Goal: Find specific page/section: Find specific page/section

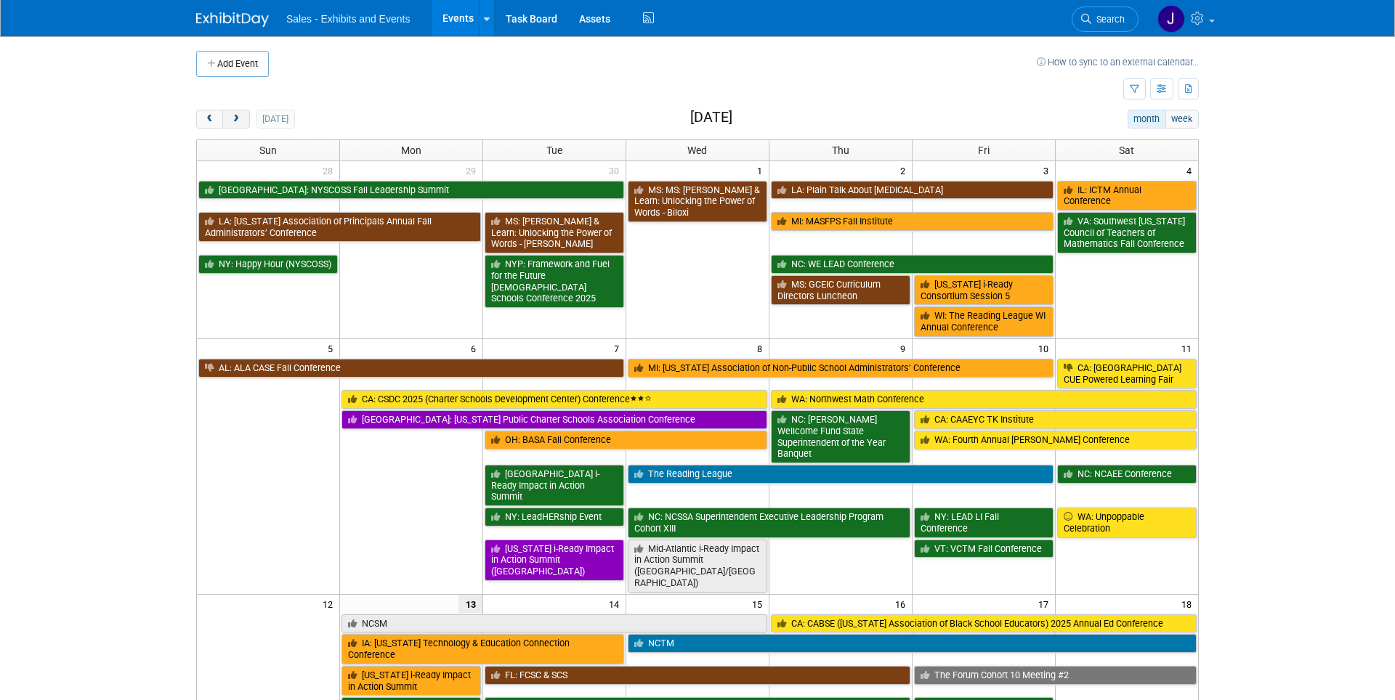
click at [239, 116] on span "next" at bounding box center [235, 119] width 11 height 9
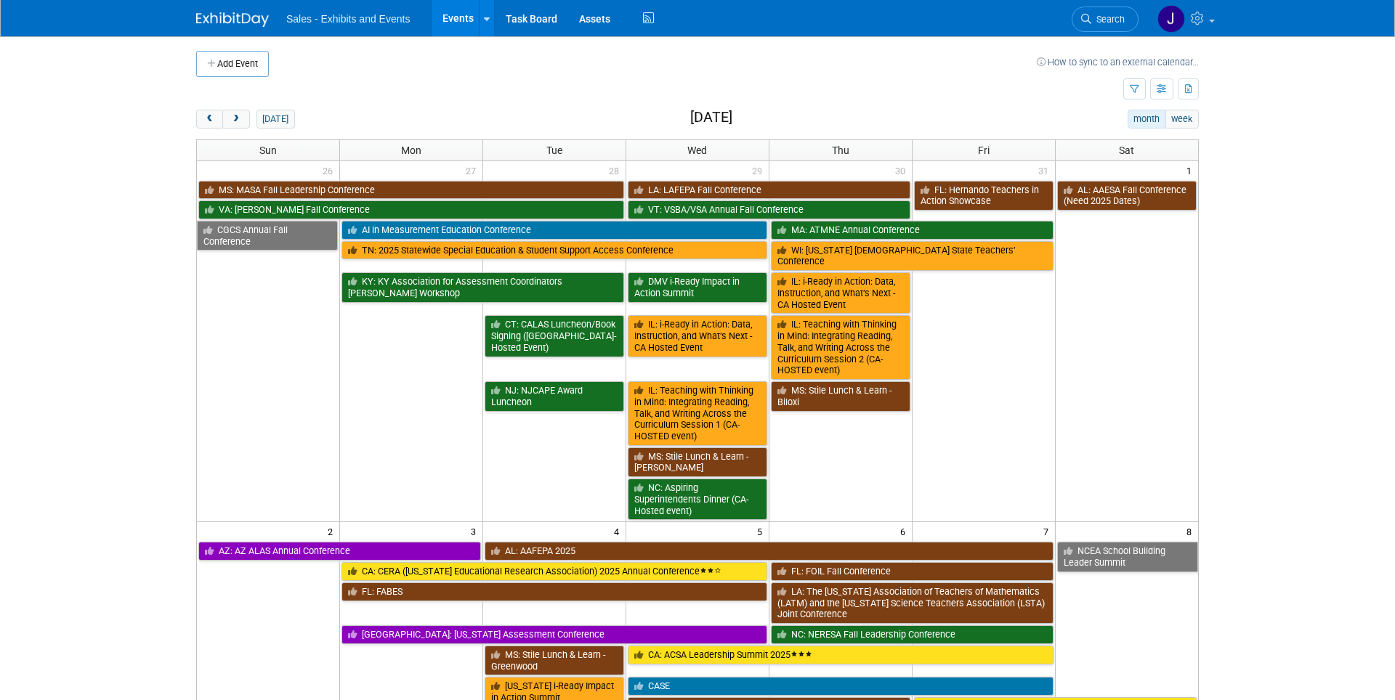
drag, startPoint x: 234, startPoint y: 118, endPoint x: 223, endPoint y: 103, distance: 18.2
click at [210, 118] on span "prev" at bounding box center [209, 119] width 11 height 9
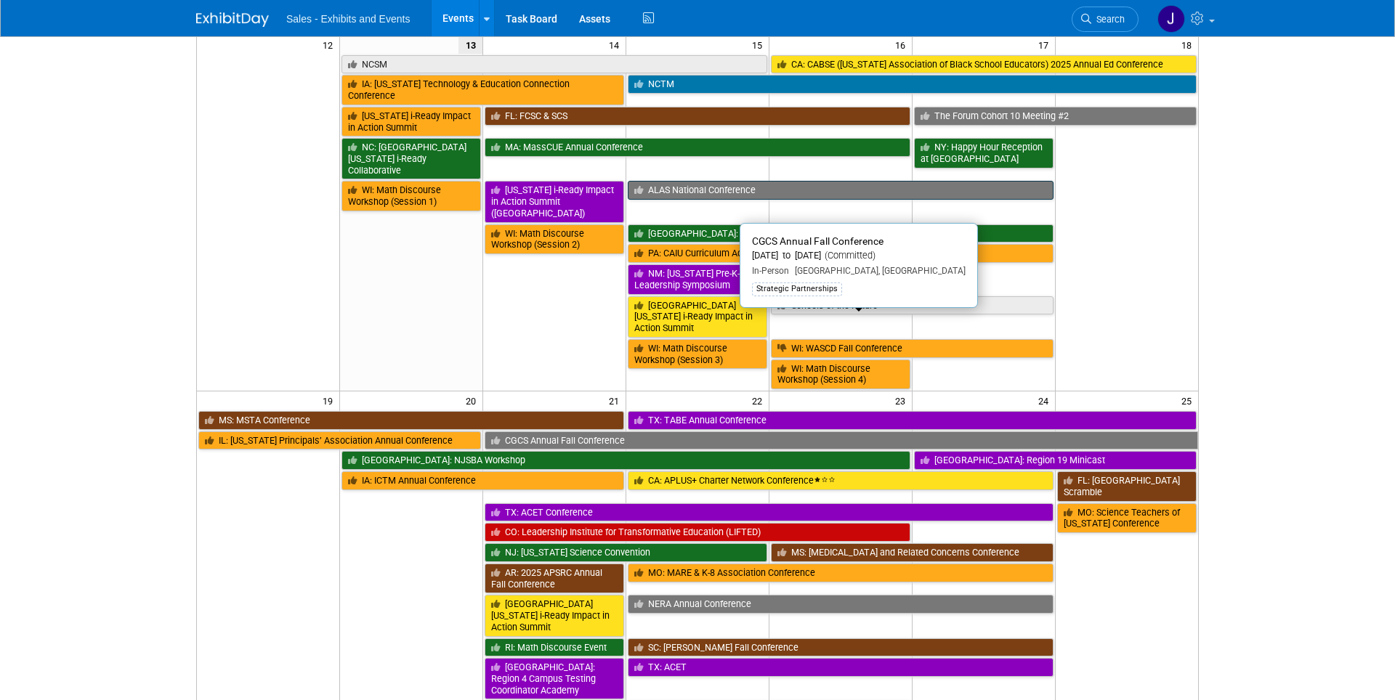
scroll to position [562, 0]
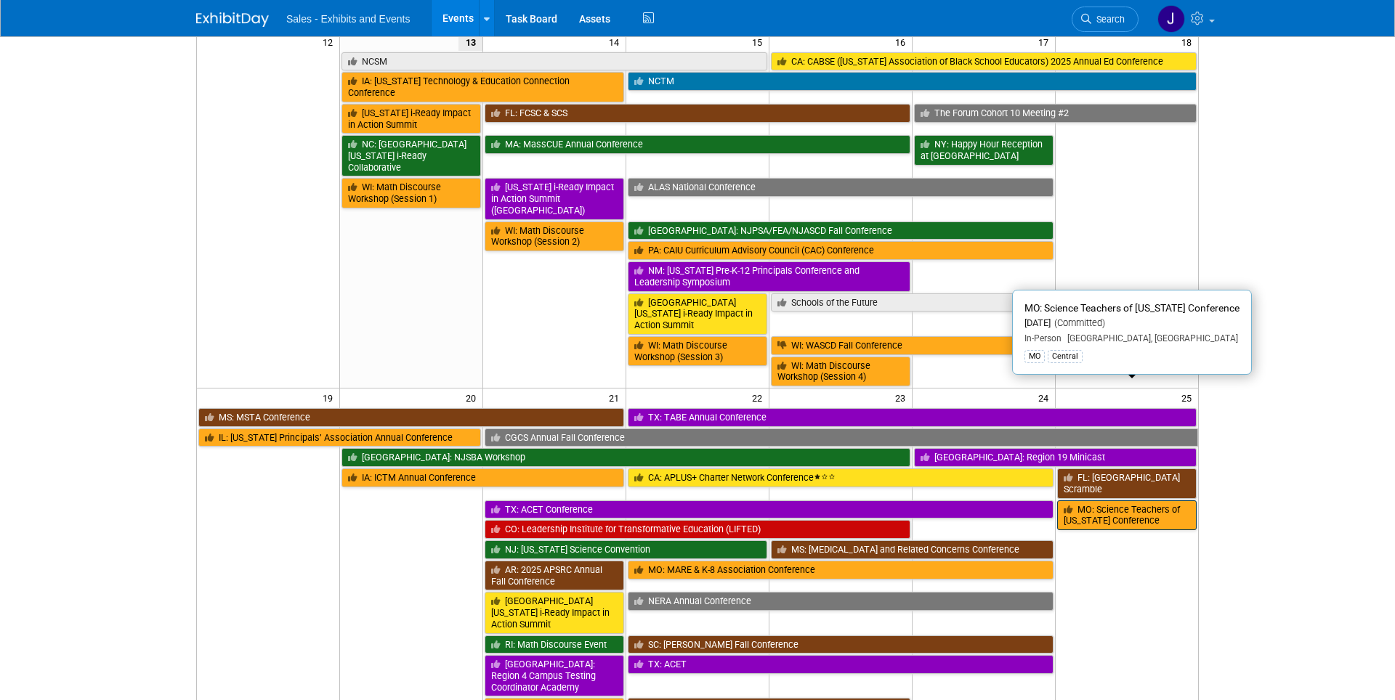
click at [1087, 501] on link "MO: Science Teachers of [US_STATE] Conference" at bounding box center [1126, 516] width 139 height 30
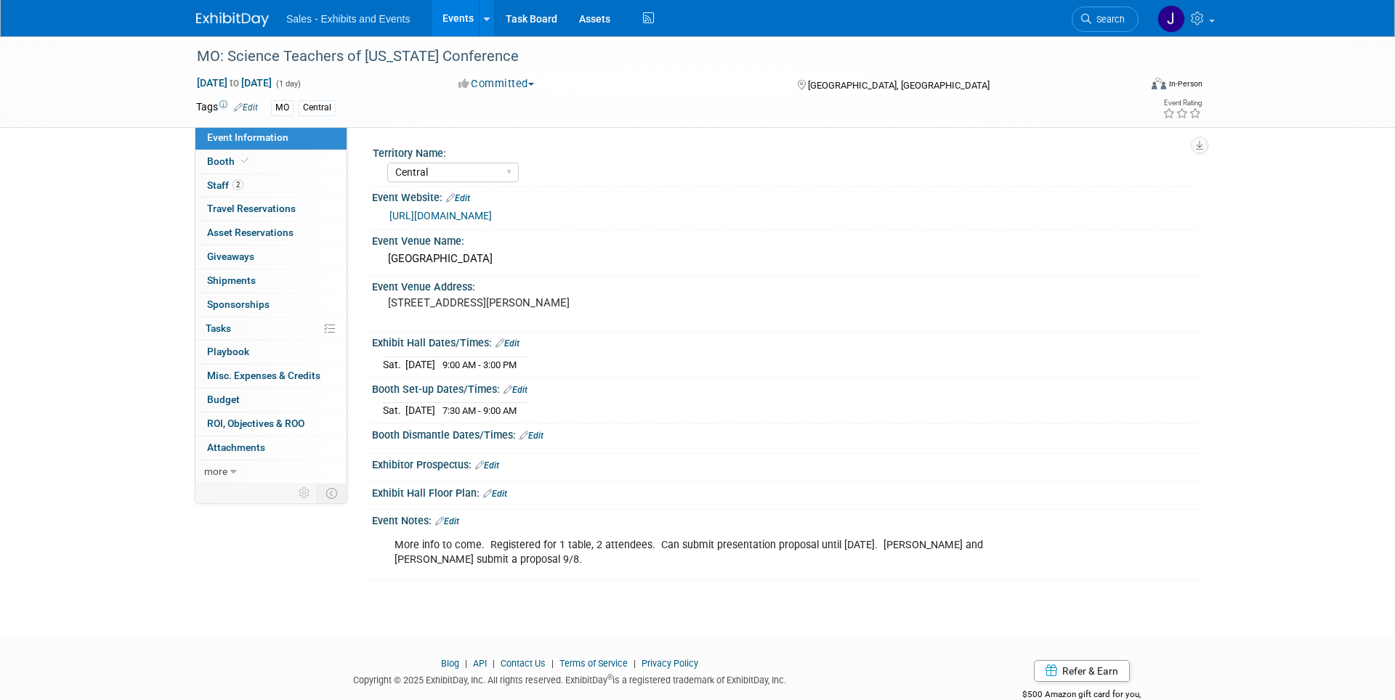
select select "Central"
click at [228, 194] on link "2 Staff 2" at bounding box center [270, 185] width 151 height 23
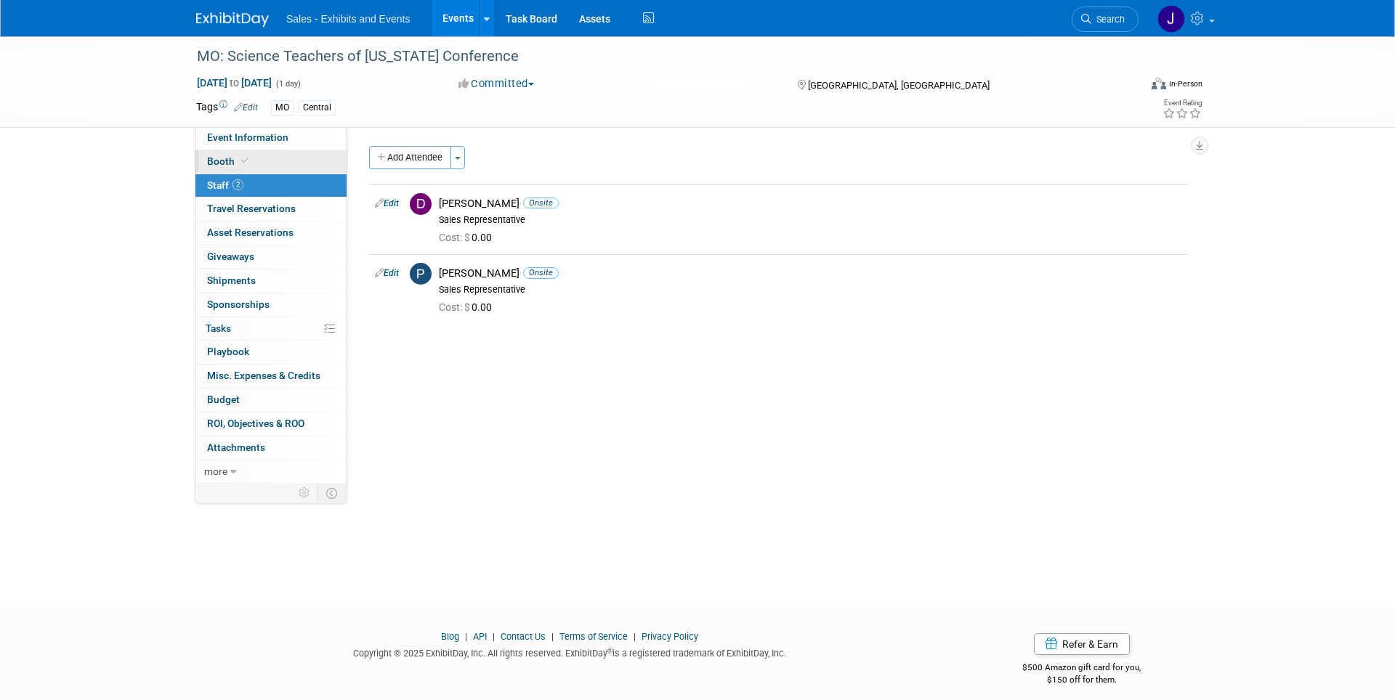
click at [219, 165] on span "Booth" at bounding box center [229, 161] width 44 height 12
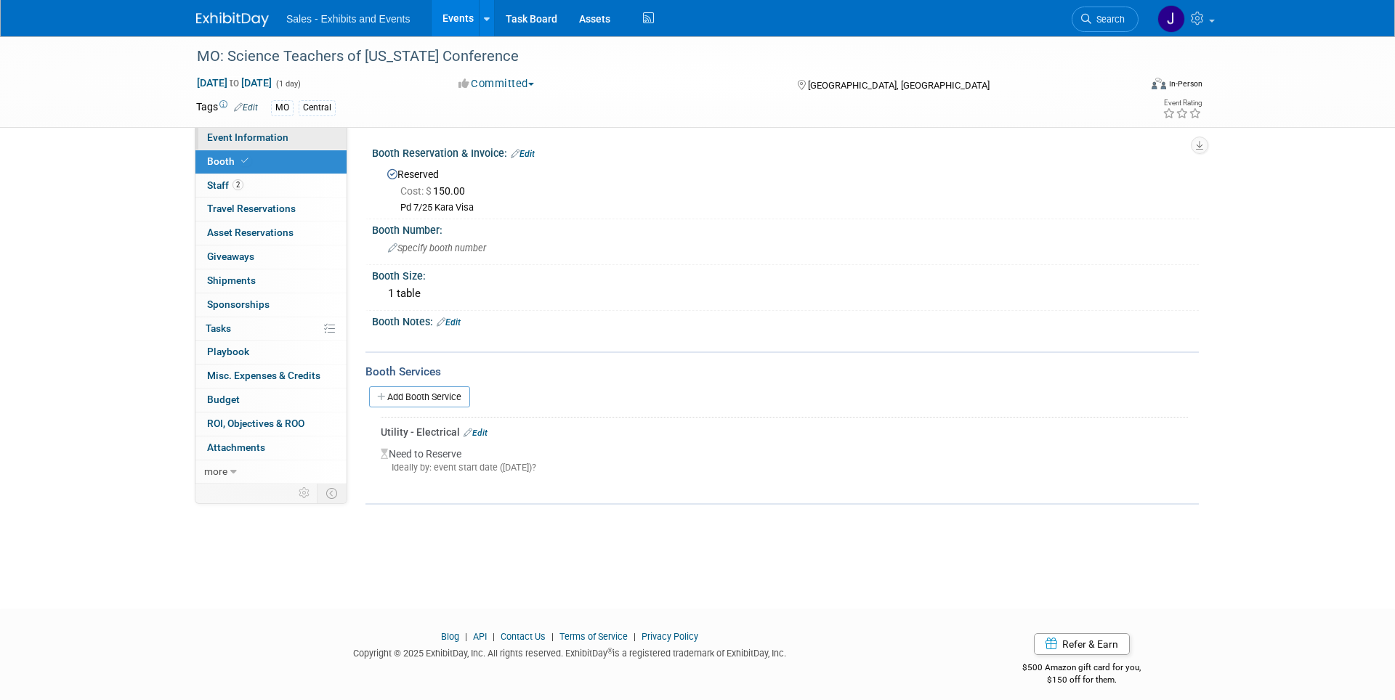
click at [222, 137] on span "Event Information" at bounding box center [247, 138] width 81 height 12
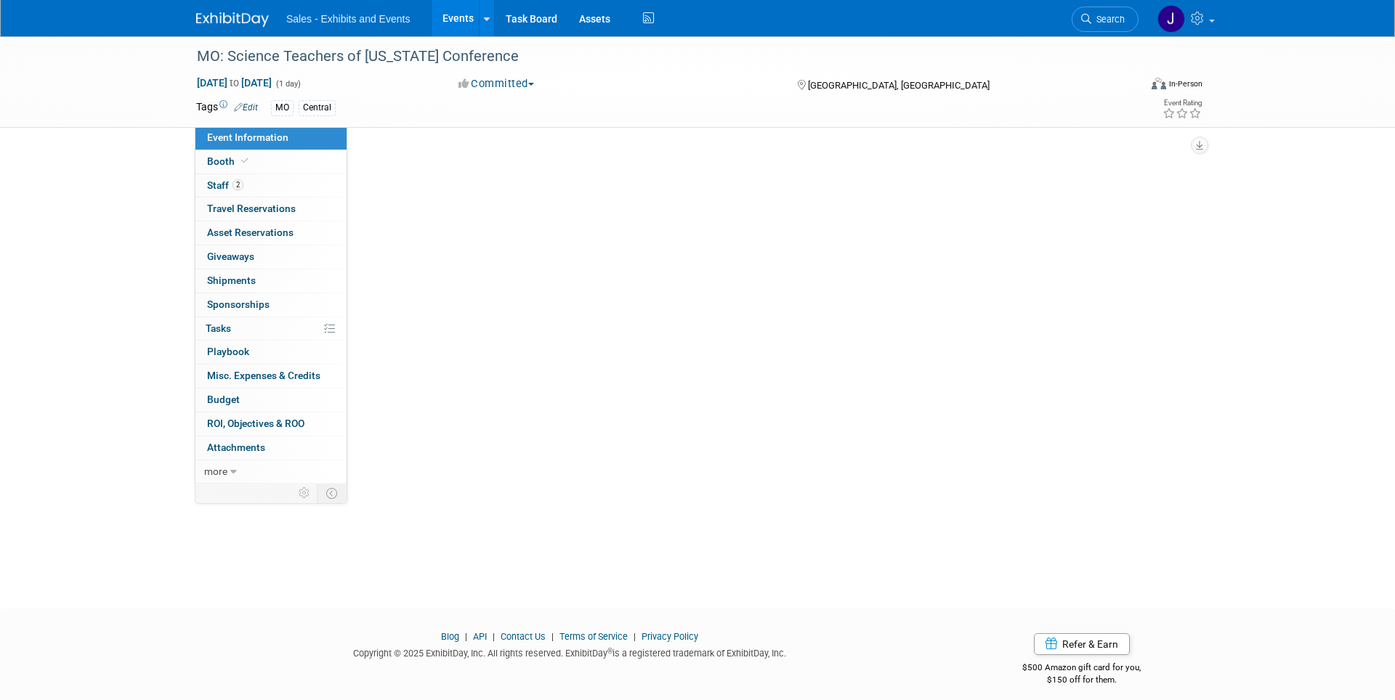
select select "Central"
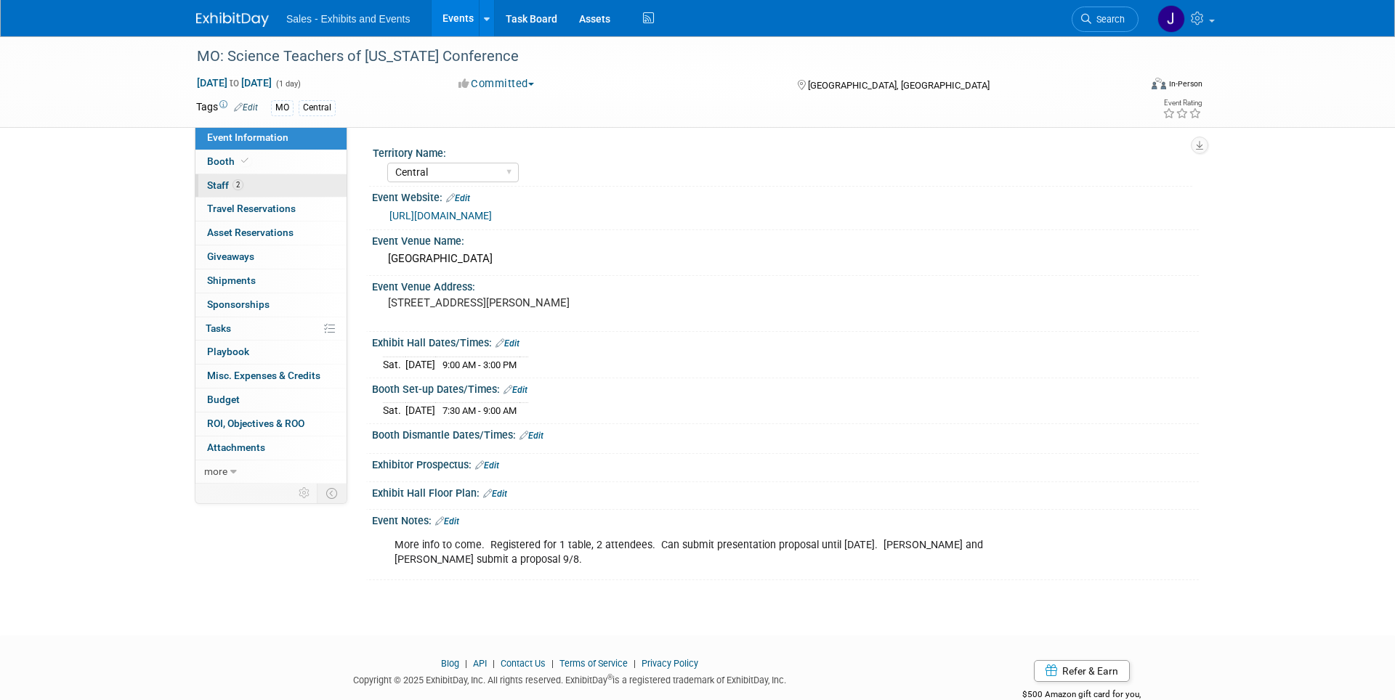
click at [218, 186] on span "Staff 2" at bounding box center [225, 185] width 36 height 12
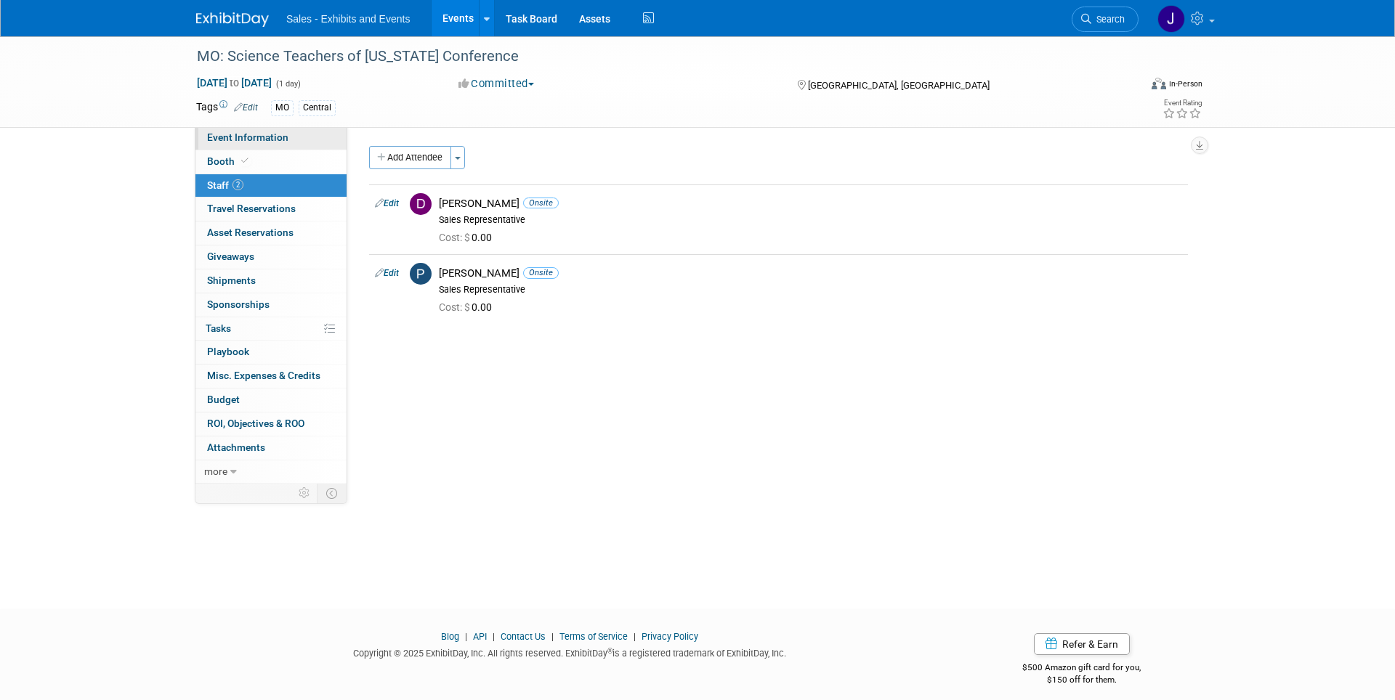
click at [227, 137] on span "Event Information" at bounding box center [247, 138] width 81 height 12
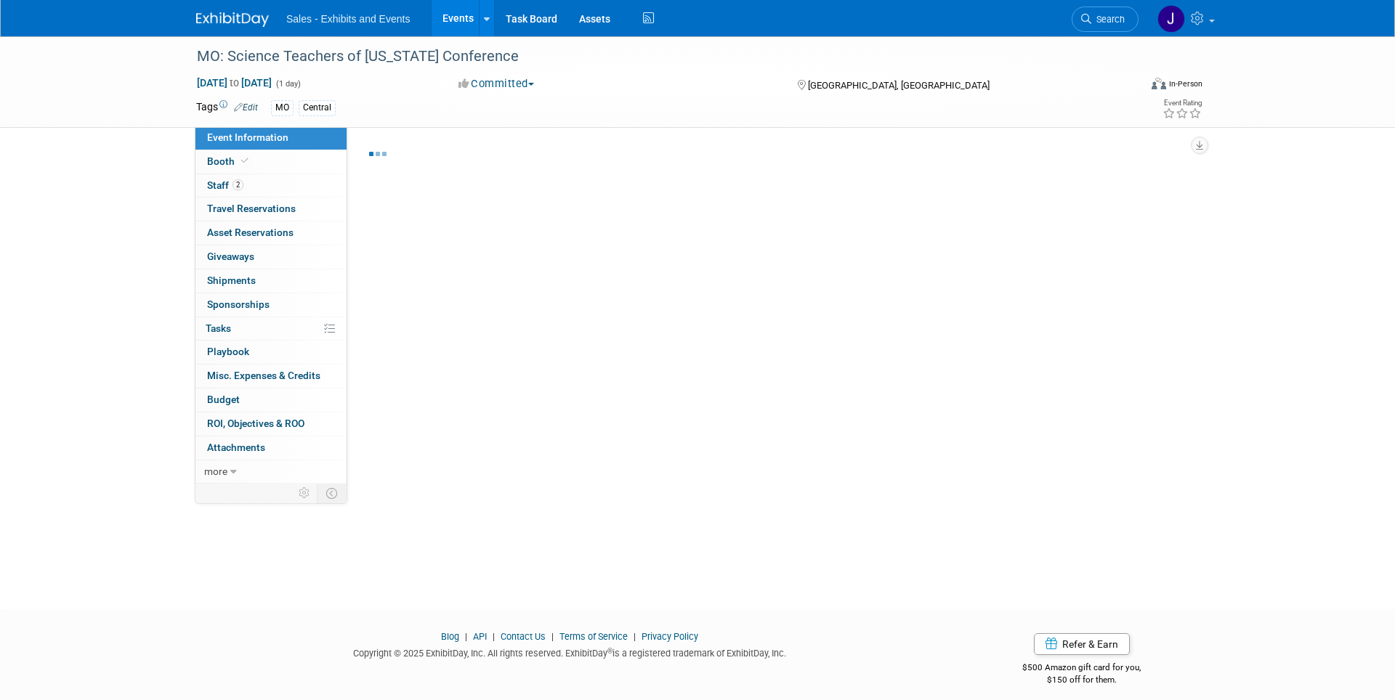
select select "Central"
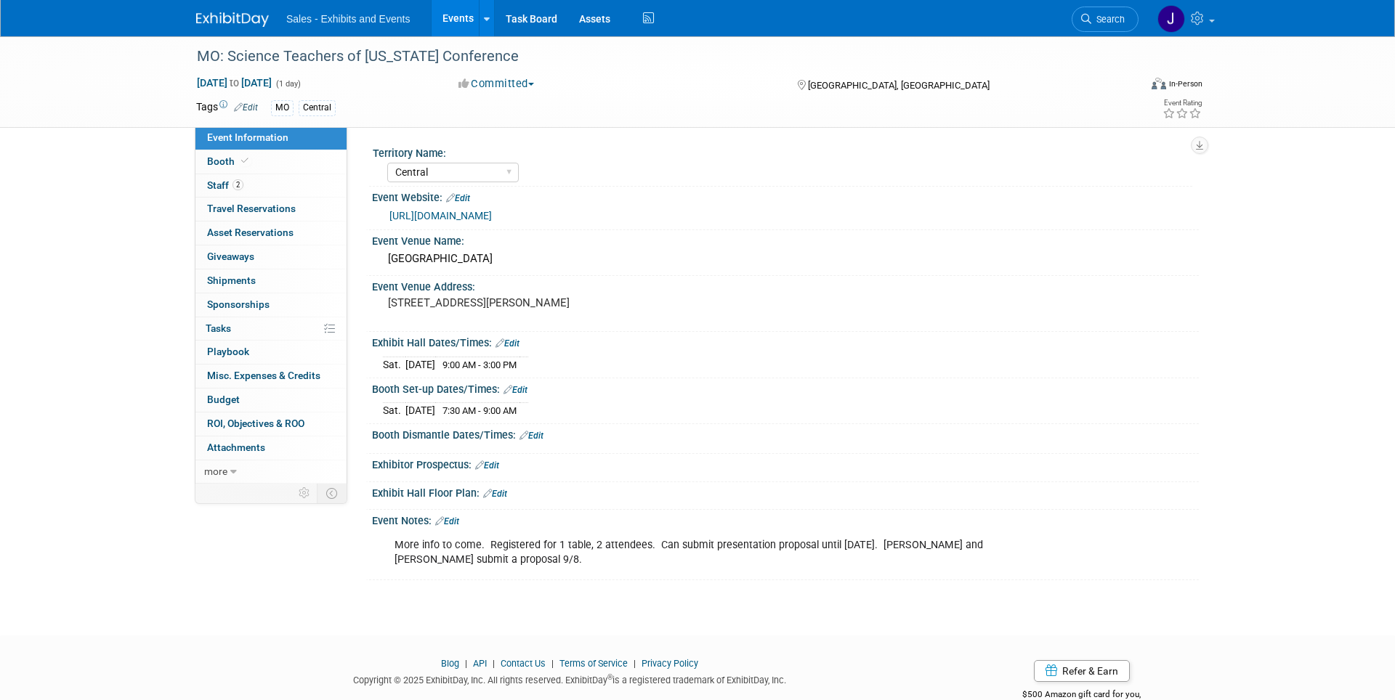
click at [424, 219] on link "[URL][DOMAIN_NAME]" at bounding box center [440, 216] width 102 height 12
